Goal: Task Accomplishment & Management: Complete application form

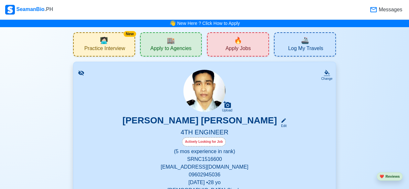
click at [225, 41] on div "🔥 Apply Jobs" at bounding box center [238, 44] width 62 height 24
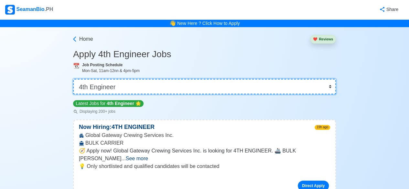
click at [329, 86] on select "👉 Select Rank or Position Master Chief Officer 2nd Officer 3rd Officer Junior O…" at bounding box center [204, 87] width 263 height 16
select select "Junior Engineer"
click at [74, 79] on select "👉 Select Rank or Position Master Chief Officer 2nd Officer 3rd Officer Junior O…" at bounding box center [204, 87] width 263 height 16
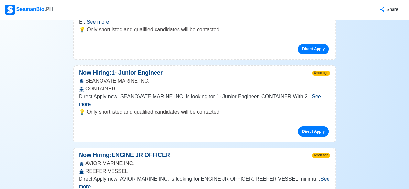
scroll to position [549, 0]
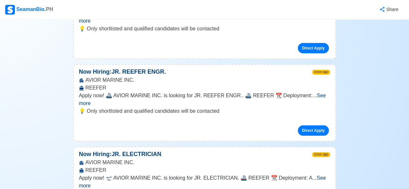
scroll to position [0, 0]
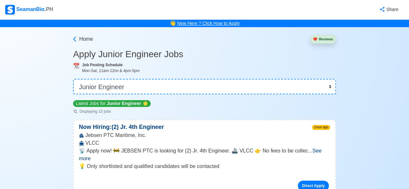
click at [214, 23] on link "New Here ? Click How to Apply" at bounding box center [208, 23] width 63 height 5
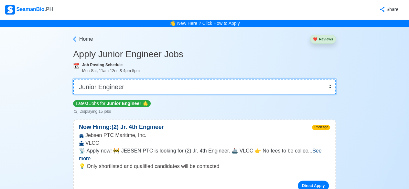
click at [330, 88] on select "👉 Select Rank or Position Master Chief Officer 2nd Officer 3rd Officer Junior O…" at bounding box center [204, 87] width 263 height 16
select select "4th Engineer"
click at [74, 79] on select "👉 Select Rank or Position Master Chief Officer 2nd Officer 3rd Officer Junior O…" at bounding box center [204, 87] width 263 height 16
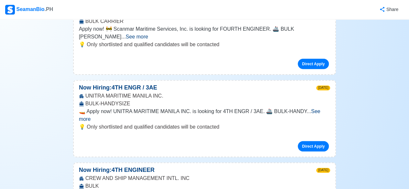
scroll to position [856, 0]
